Goal: Task Accomplishment & Management: Use online tool/utility

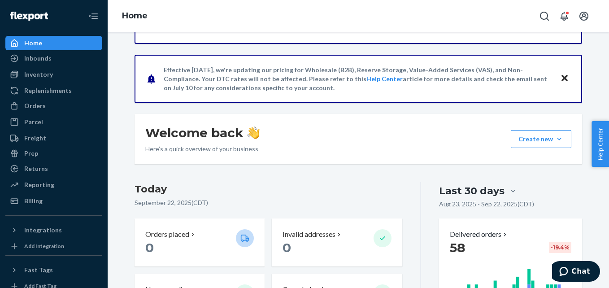
scroll to position [45, 0]
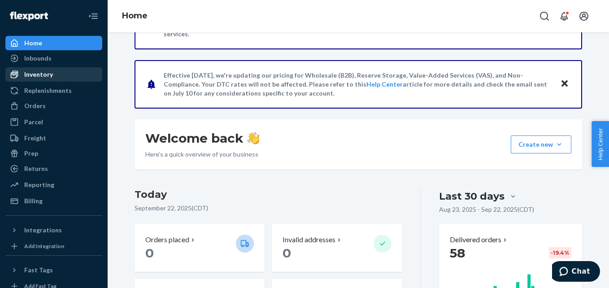
click at [50, 77] on div "Inventory" at bounding box center [38, 74] width 29 height 9
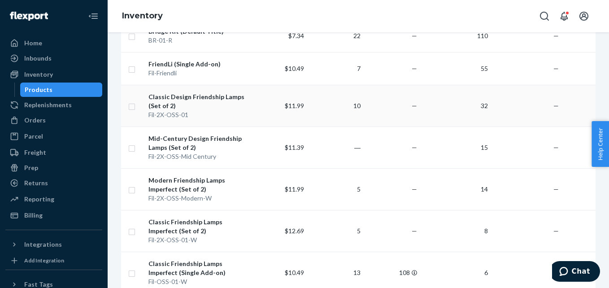
scroll to position [179, 0]
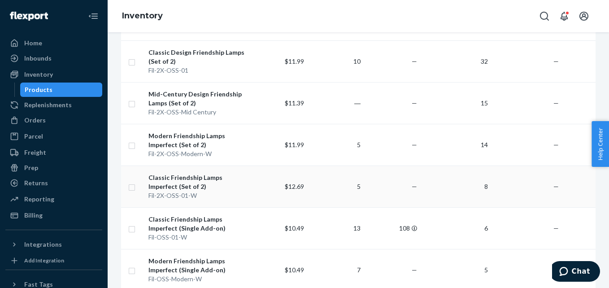
click at [223, 179] on div "Classic Friendship Lamps Imperfect (Set of 2)" at bounding box center [197, 182] width 99 height 18
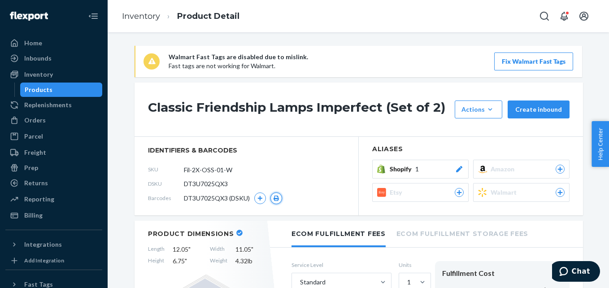
click at [273, 199] on icon "button" at bounding box center [276, 197] width 6 height 5
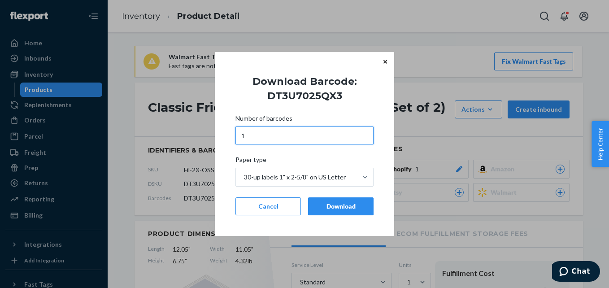
click at [263, 132] on input "1" at bounding box center [304, 135] width 138 height 18
type input "30"
click at [337, 206] on div "Download" at bounding box center [341, 206] width 50 height 9
